Goal: Task Accomplishment & Management: Manage account settings

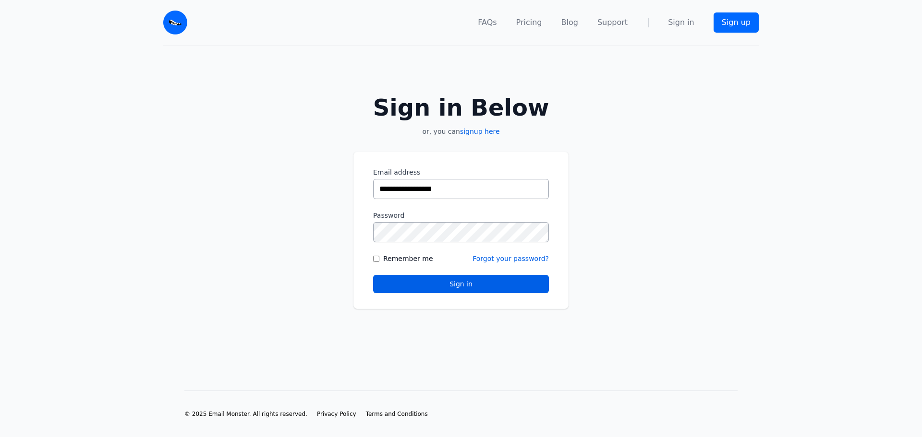
type input "**********"
click at [456, 285] on button "Sign in" at bounding box center [461, 284] width 176 height 18
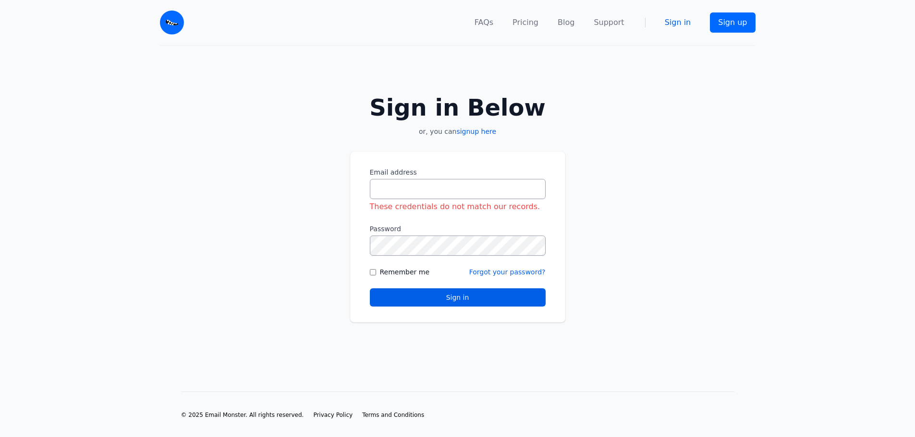
click at [679, 24] on link "Sign in" at bounding box center [678, 23] width 26 height 12
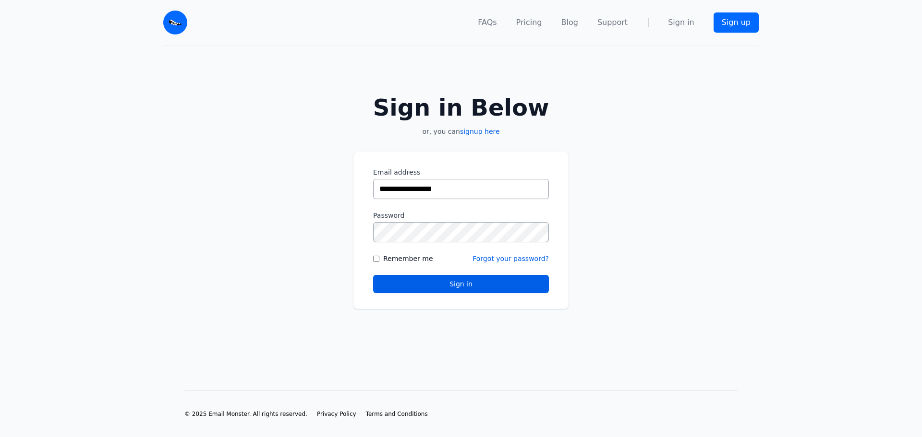
type input "**********"
